Goal: Navigation & Orientation: Find specific page/section

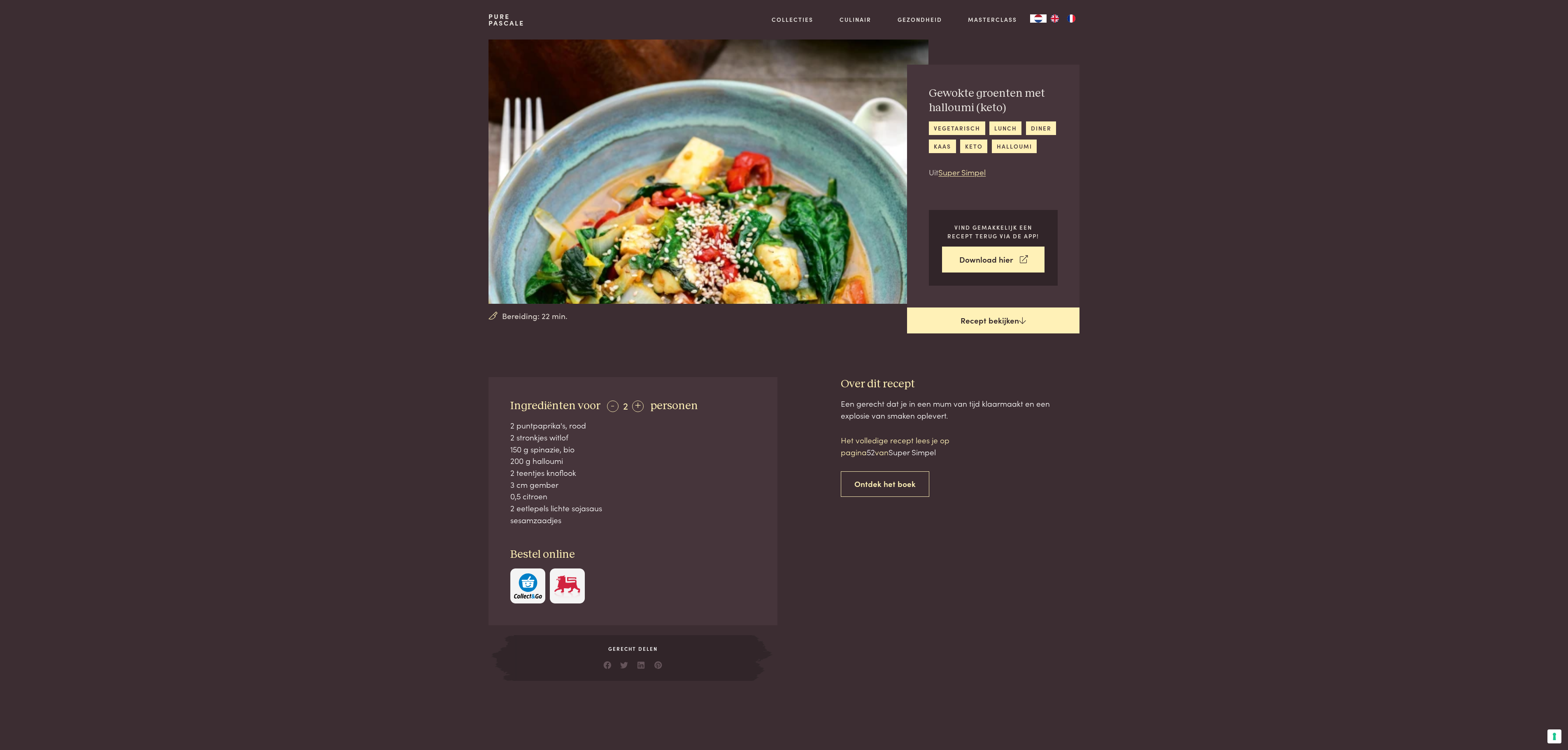
click at [989, 334] on link "Recept bekijken" at bounding box center [994, 320] width 173 height 26
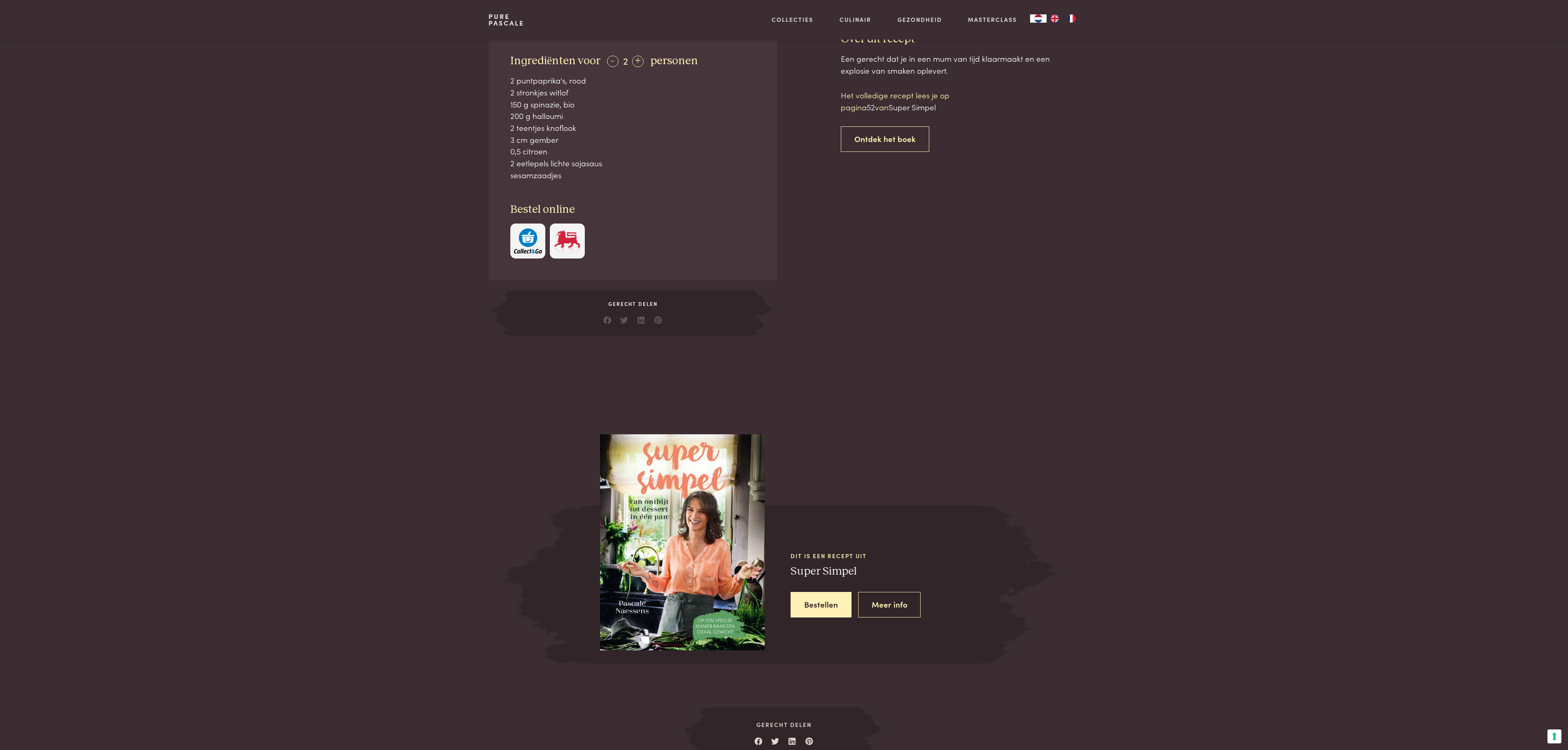
scroll to position [399, 0]
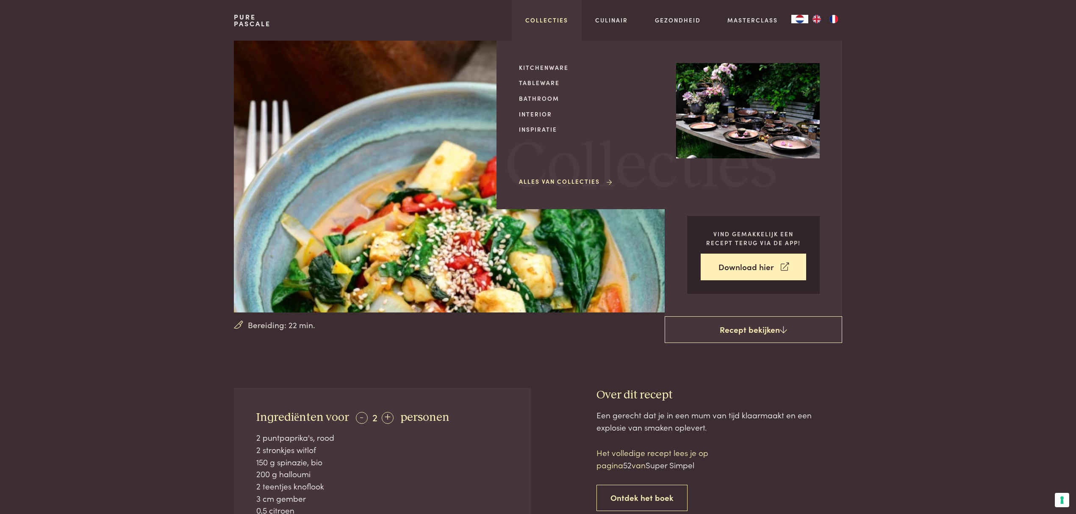
click at [553, 17] on link "Collecties" at bounding box center [546, 20] width 43 height 9
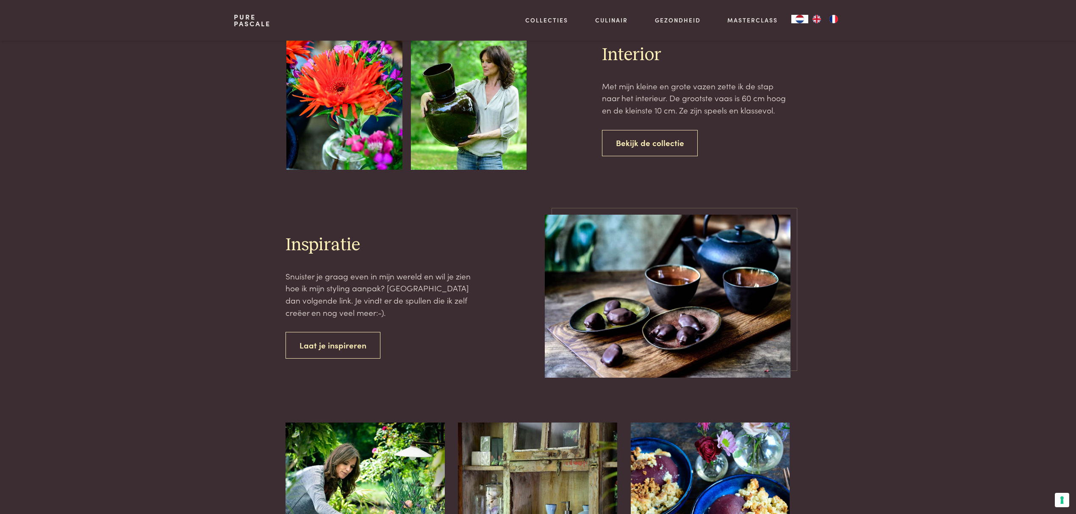
scroll to position [734, 0]
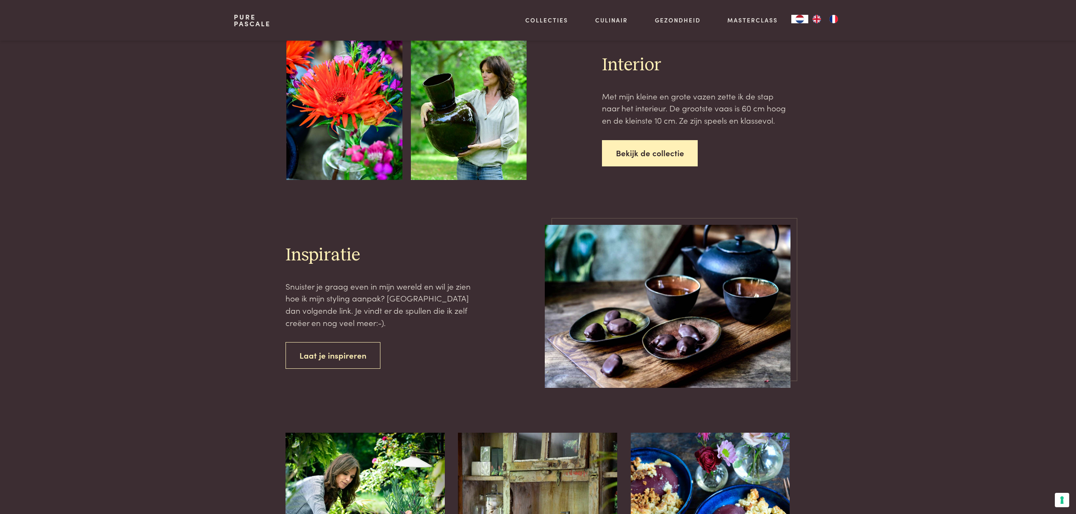
click at [674, 154] on link "Bekijk de collectie" at bounding box center [650, 153] width 96 height 27
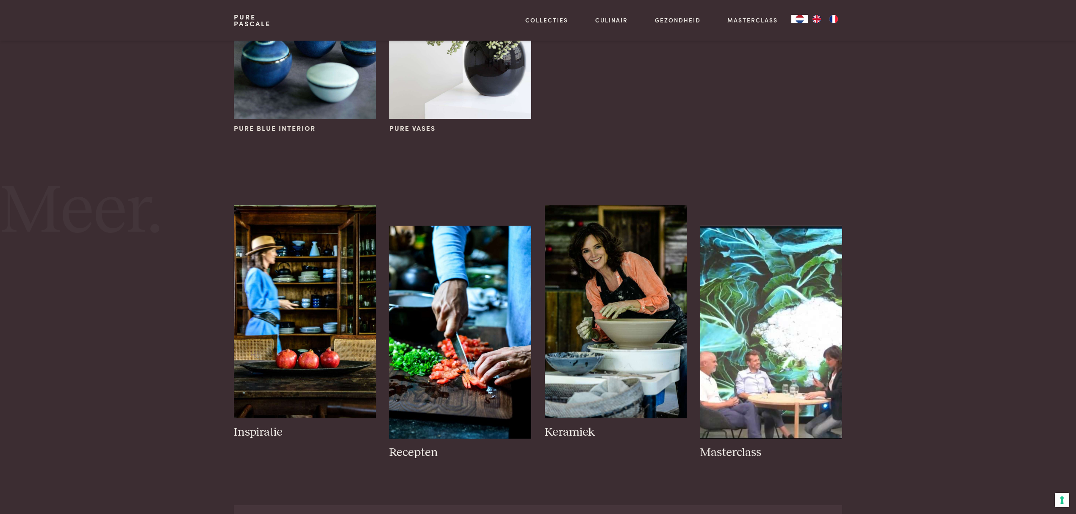
scroll to position [226, 0]
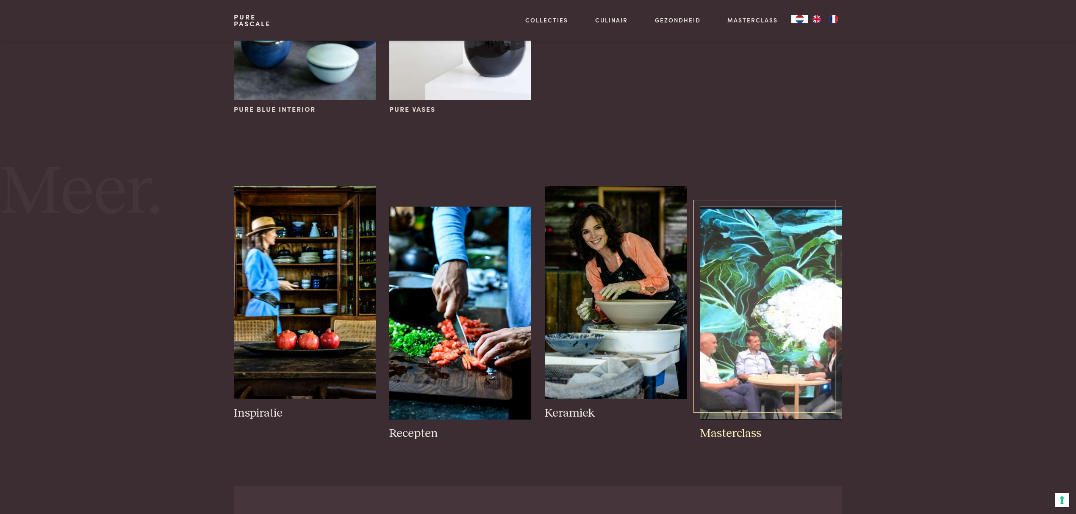
click at [752, 278] on img at bounding box center [771, 313] width 142 height 213
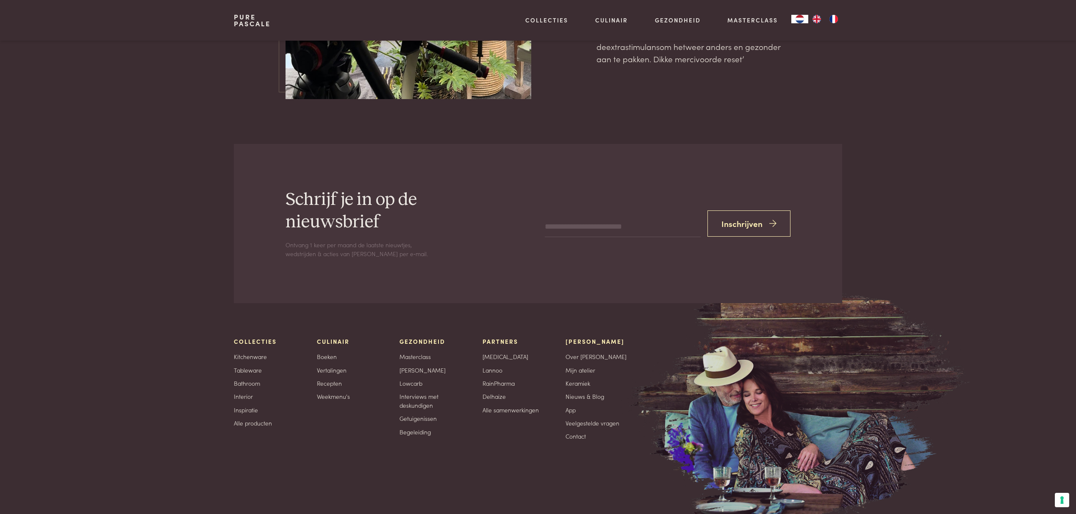
scroll to position [2885, 0]
